Goal: Check status: Check status

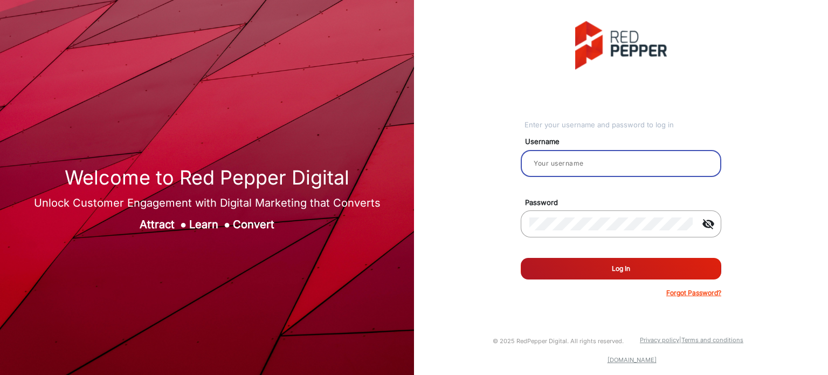
click at [567, 169] on input "email" at bounding box center [621, 163] width 183 height 13
click at [604, 163] on input "ra" at bounding box center [621, 163] width 183 height 13
type input "Rachael"
click at [629, 270] on button "Log In" at bounding box center [621, 269] width 201 height 22
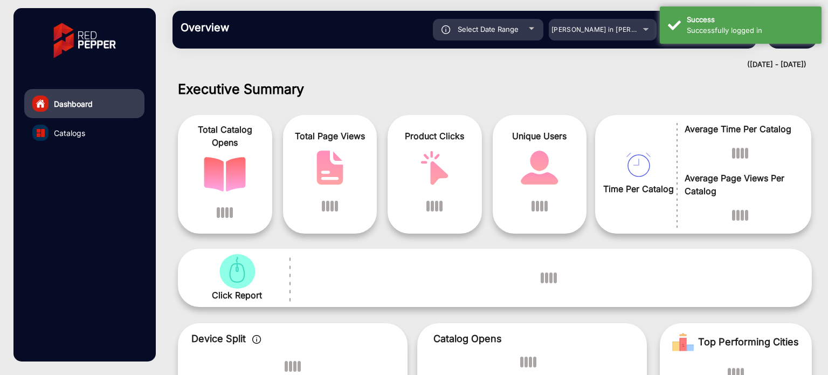
scroll to position [8, 0]
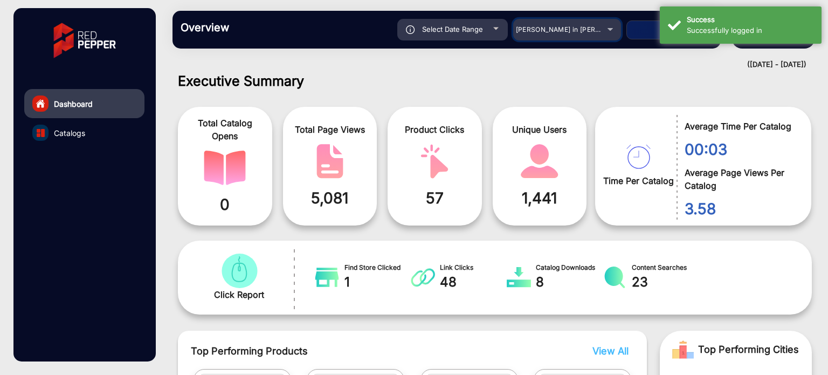
click at [610, 31] on div "[PERSON_NAME] in [PERSON_NAME]" at bounding box center [567, 29] width 108 height 13
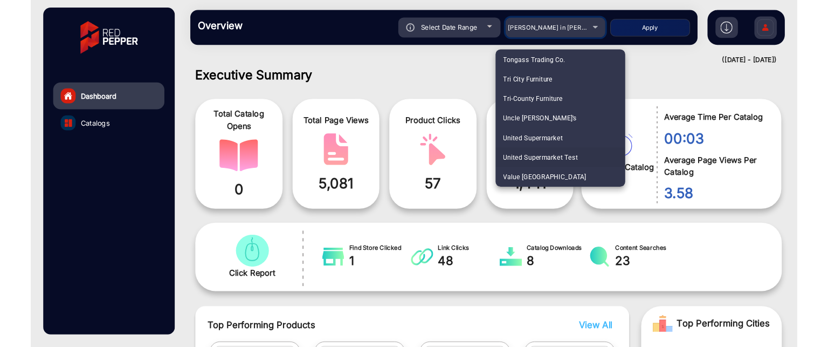
scroll to position [2751, 0]
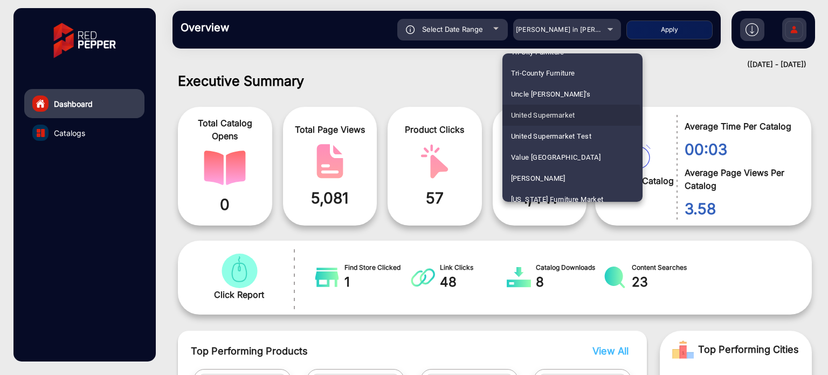
click at [571, 118] on span "United Supermarket" at bounding box center [543, 115] width 64 height 21
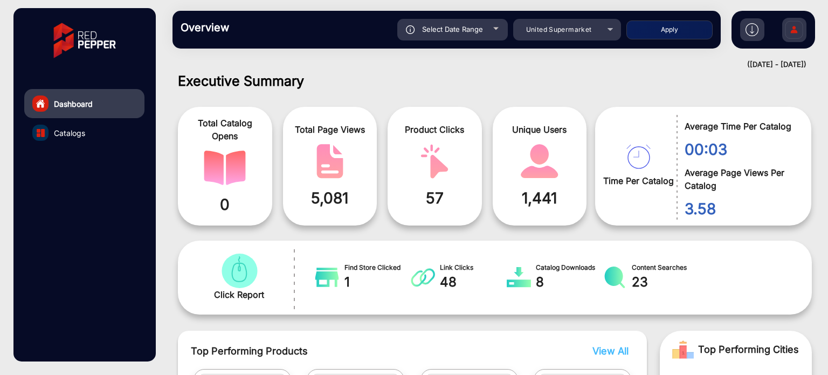
click at [691, 33] on button "Apply" at bounding box center [670, 29] width 86 height 19
type input "[DATE]"
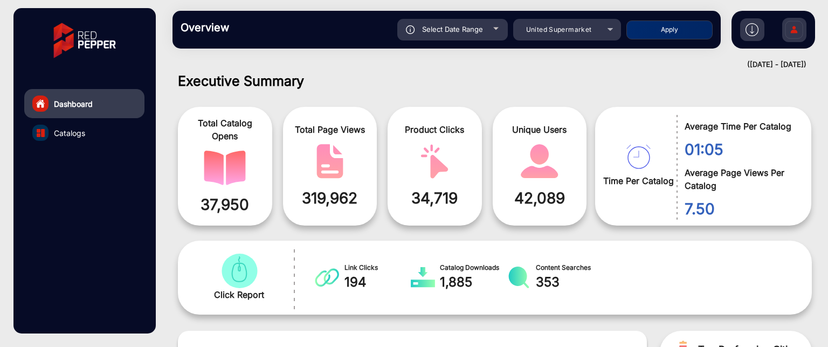
click at [493, 30] on div "Select Date Range" at bounding box center [453, 30] width 111 height 22
type input "[DATE]"
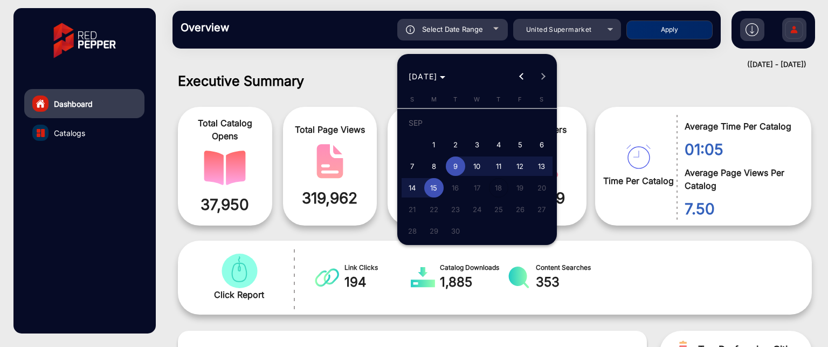
click at [613, 78] on div at bounding box center [414, 173] width 828 height 347
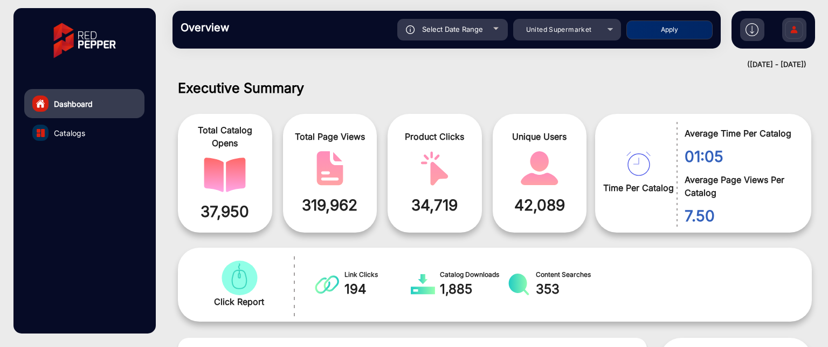
scroll to position [0, 0]
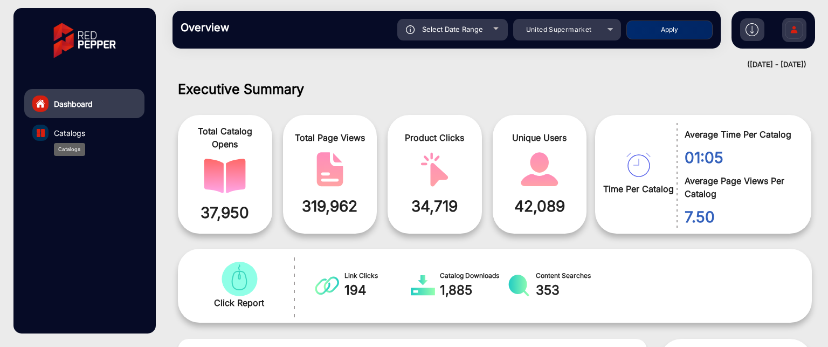
click at [80, 131] on span "Catalogs" at bounding box center [69, 132] width 31 height 11
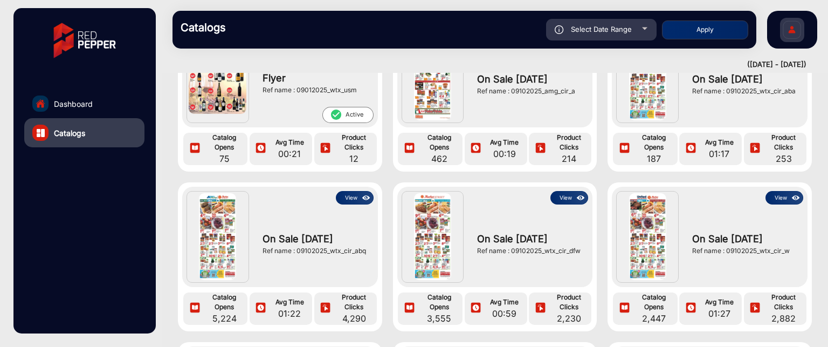
scroll to position [324, 0]
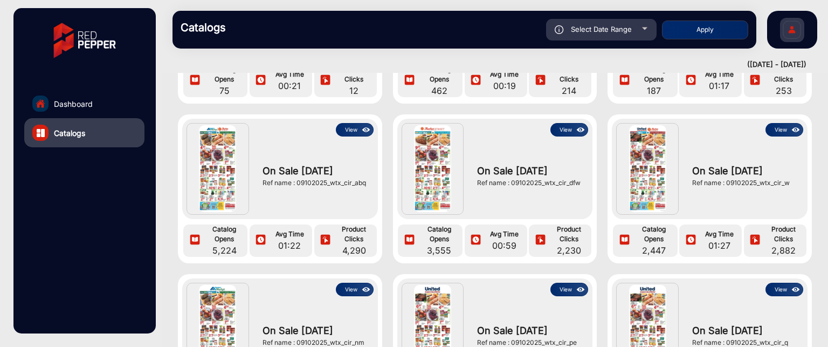
click at [350, 131] on button "View" at bounding box center [355, 129] width 38 height 13
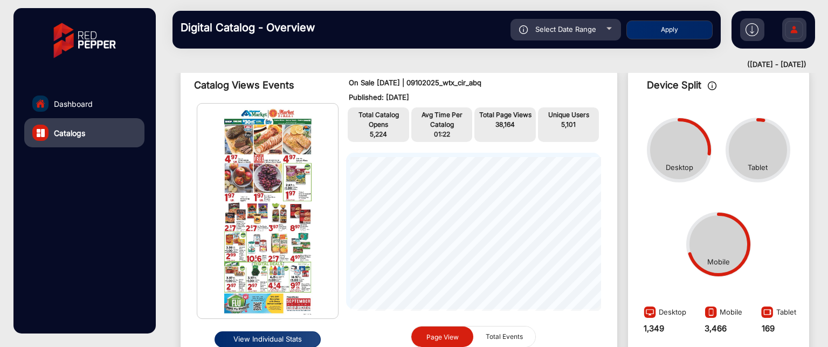
scroll to position [62, 0]
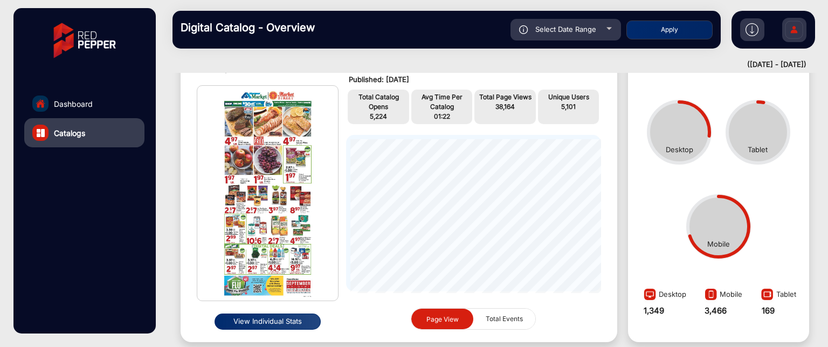
click at [255, 324] on button "View Individual Stats" at bounding box center [268, 321] width 106 height 16
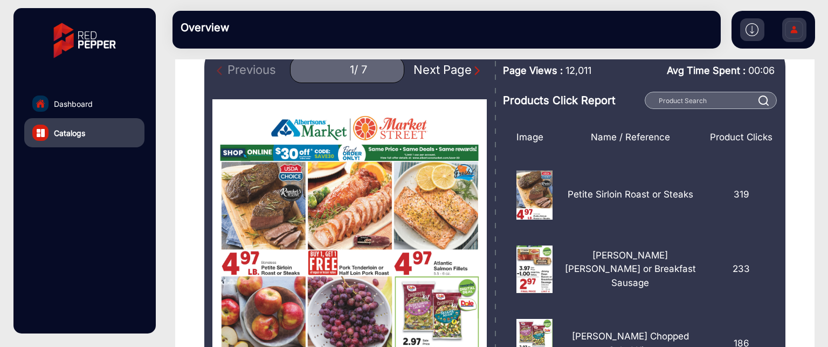
scroll to position [62, 0]
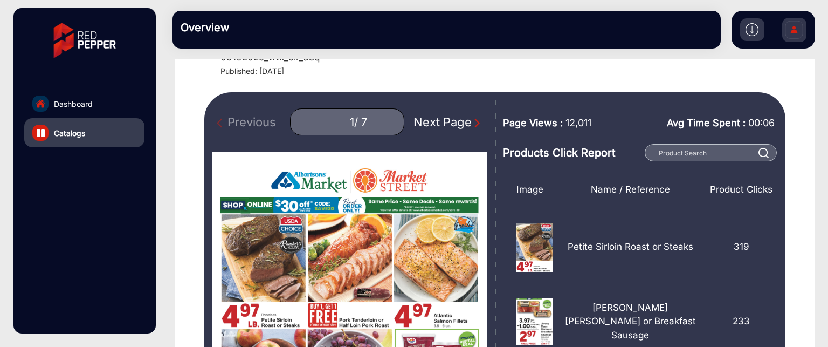
click at [751, 32] on img at bounding box center [752, 29] width 13 height 13
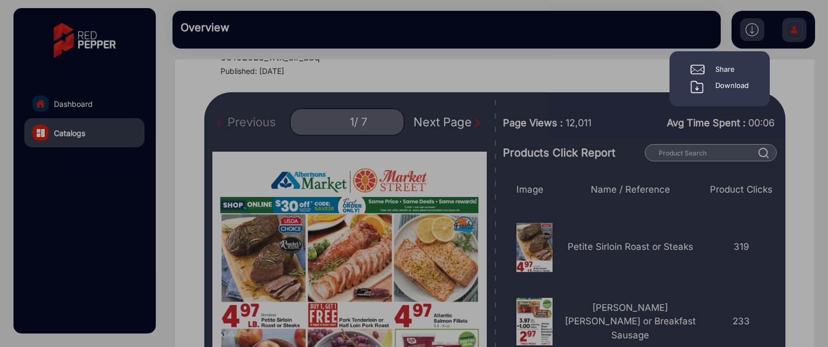
click at [815, 84] on div at bounding box center [414, 173] width 828 height 347
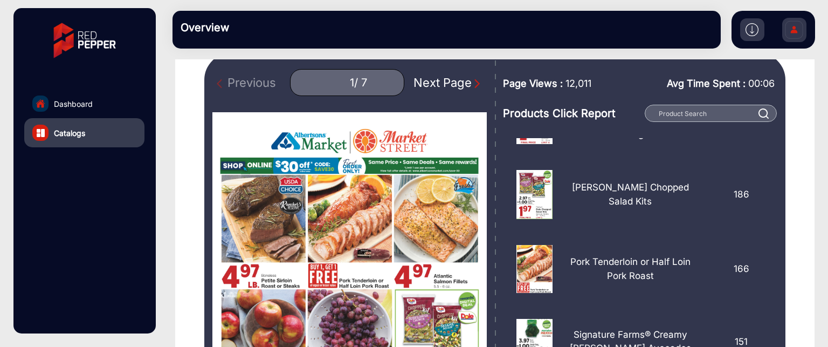
scroll to position [105, 0]
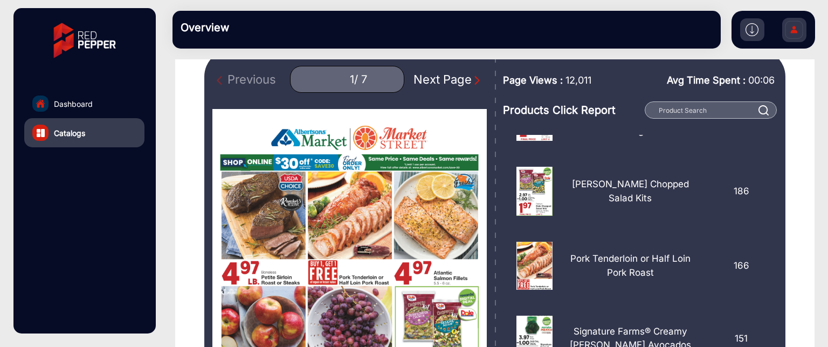
click at [472, 79] on img "Next Page" at bounding box center [477, 80] width 11 height 11
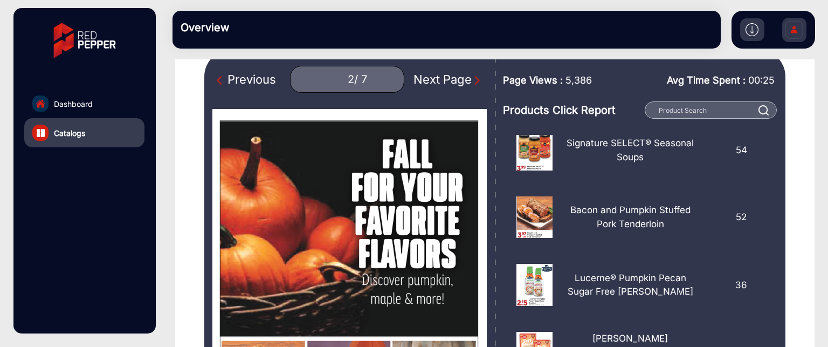
scroll to position [162, 0]
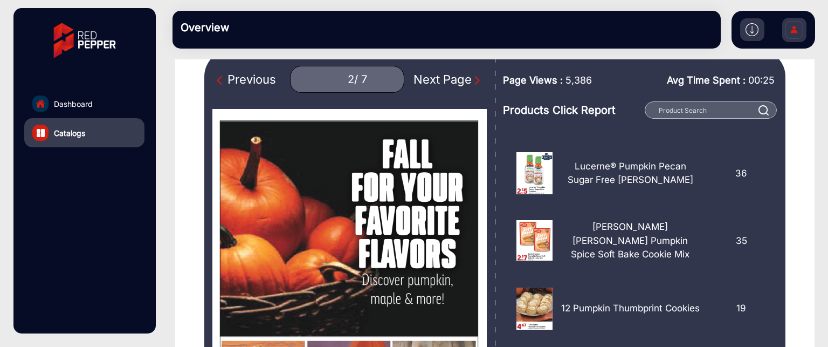
click at [472, 83] on img "Next Page" at bounding box center [477, 80] width 11 height 11
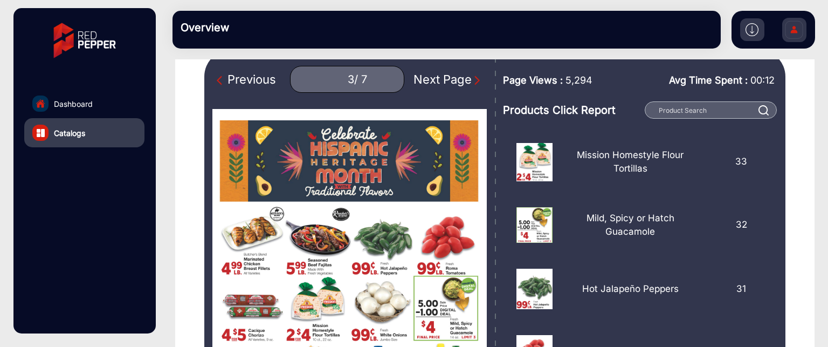
click at [472, 77] on img "Next Page" at bounding box center [477, 80] width 11 height 11
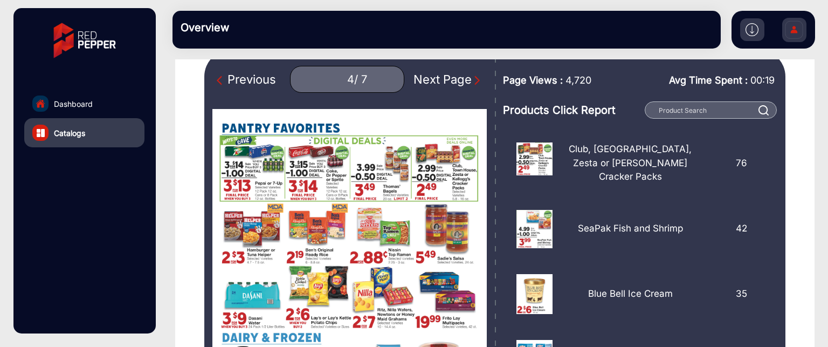
click at [472, 76] on img "Next Page" at bounding box center [477, 80] width 11 height 11
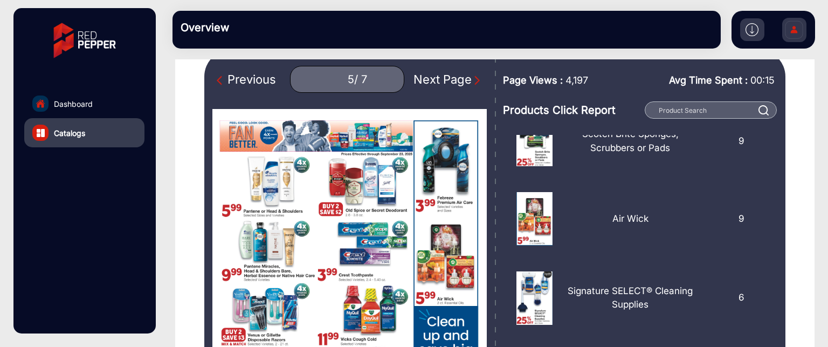
click at [472, 77] on img "Next Page" at bounding box center [477, 80] width 11 height 11
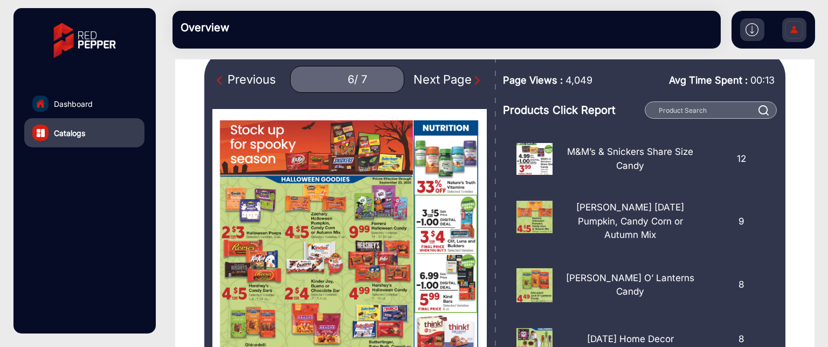
click at [264, 81] on div "Previous" at bounding box center [246, 80] width 59 height 18
type input "5"
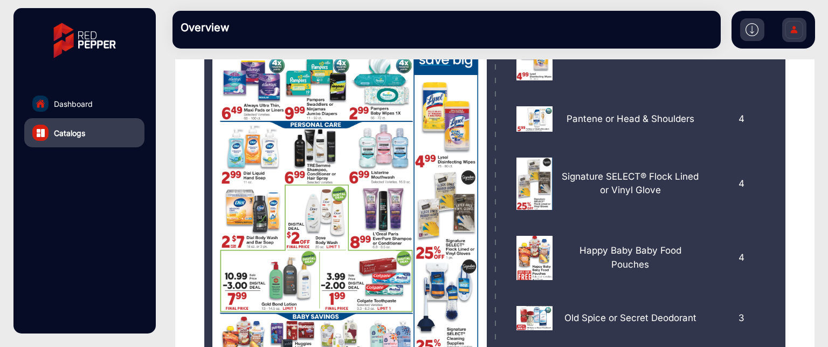
scroll to position [213, 0]
